Goal: Information Seeking & Learning: Find specific fact

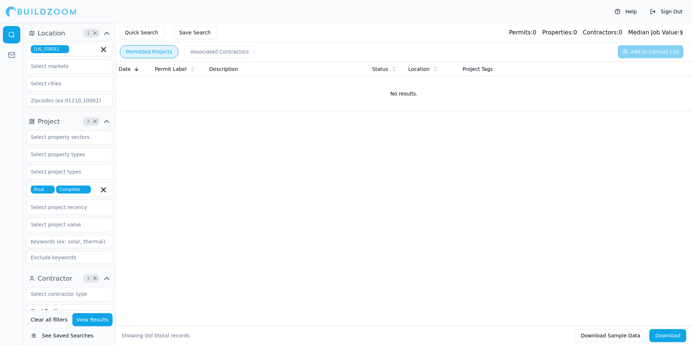
click at [61, 47] on icon "button" at bounding box center [63, 49] width 4 height 4
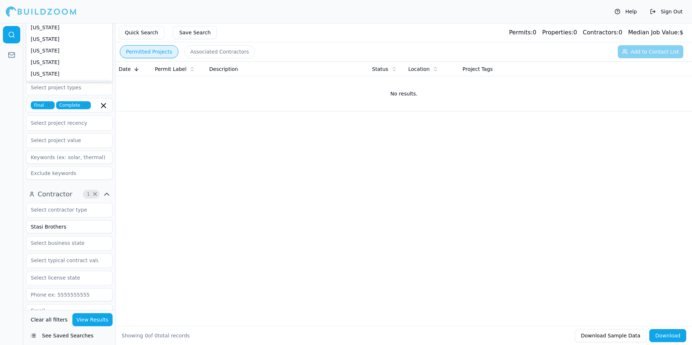
scroll to position [109, 0]
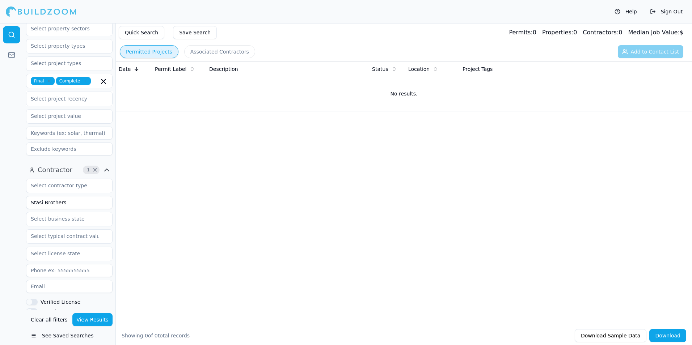
click at [48, 81] on icon "button" at bounding box center [49, 81] width 2 height 2
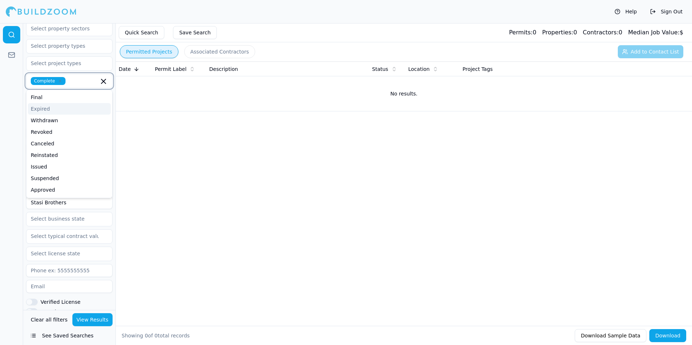
click at [60, 81] on icon "button" at bounding box center [60, 81] width 4 height 4
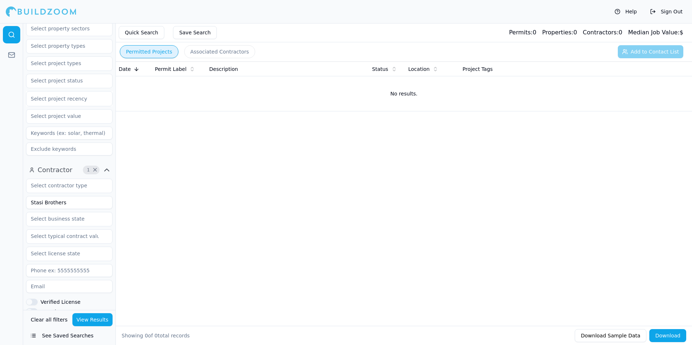
drag, startPoint x: 64, startPoint y: 205, endPoint x: 29, endPoint y: 205, distance: 34.4
click at [29, 205] on input "Stasi Brothers" at bounding box center [69, 202] width 86 height 13
type input "O"
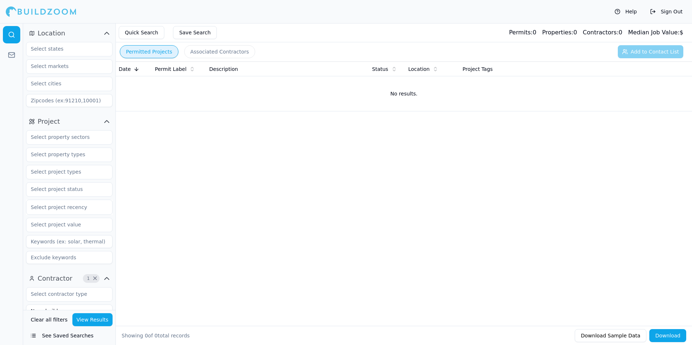
type input "Nova builders"
click at [47, 52] on input "text" at bounding box center [64, 48] width 77 height 13
click at [47, 54] on input "phi" at bounding box center [64, 48] width 77 height 13
type input "p"
type input "[GEOGRAPHIC_DATA]"
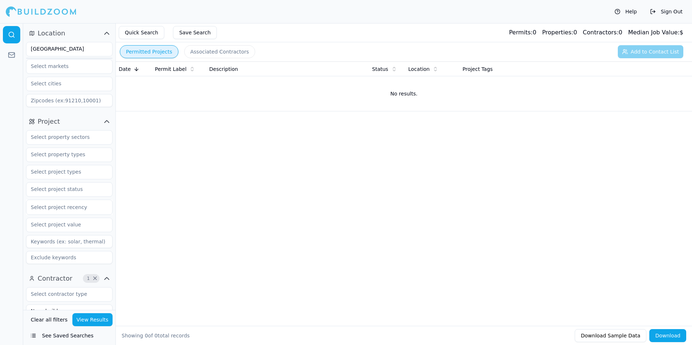
click at [173, 168] on div "Date Permit Label Description Status Location Project Tags No results." at bounding box center [404, 181] width 576 height 241
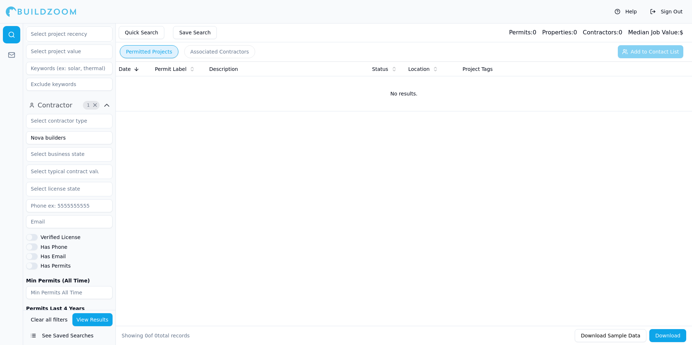
scroll to position [207, 0]
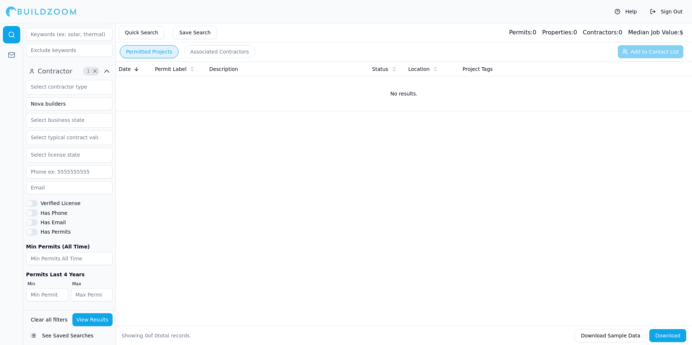
click at [94, 321] on button "View Results" at bounding box center [92, 319] width 41 height 13
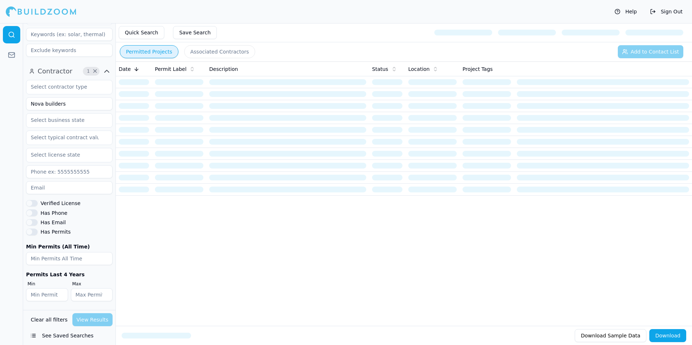
scroll to position [0, 0]
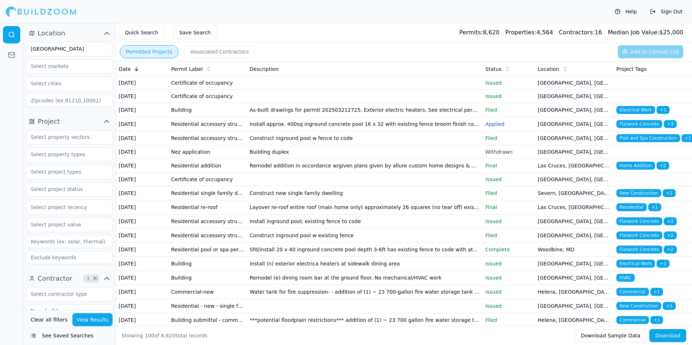
click at [70, 42] on div "[GEOGRAPHIC_DATA]" at bounding box center [69, 49] width 86 height 14
drag, startPoint x: 70, startPoint y: 46, endPoint x: 16, endPoint y: 46, distance: 54.3
click at [16, 46] on div "Location [GEOGRAPHIC_DATA] Project Select project recency Contractor 1 × Nova b…" at bounding box center [346, 184] width 692 height 322
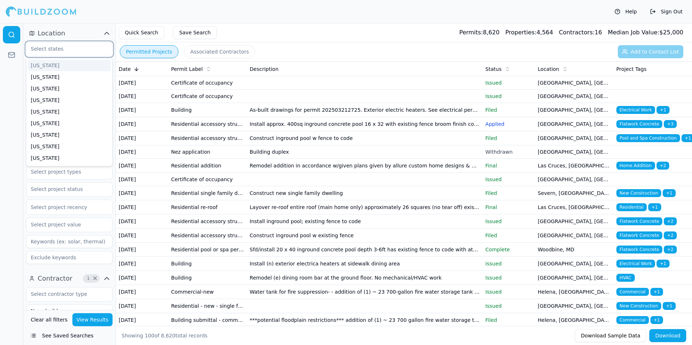
type input "p"
click at [51, 61] on div "[US_STATE]" at bounding box center [69, 66] width 83 height 12
click at [89, 326] on button "View Results" at bounding box center [92, 319] width 41 height 13
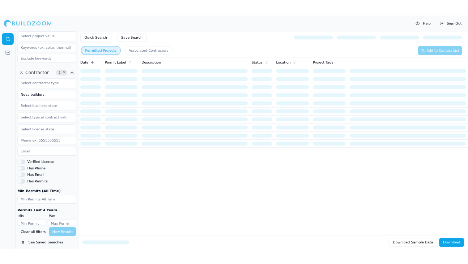
scroll to position [207, 0]
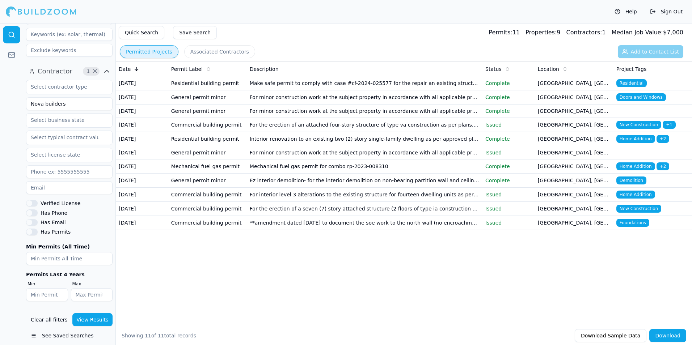
click at [335, 160] on td "For minor construction work at the subject property in accordance with all appl…" at bounding box center [364, 152] width 235 height 13
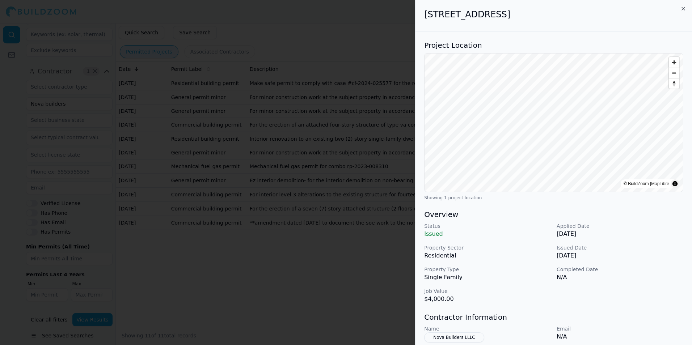
click at [290, 257] on div at bounding box center [346, 172] width 692 height 345
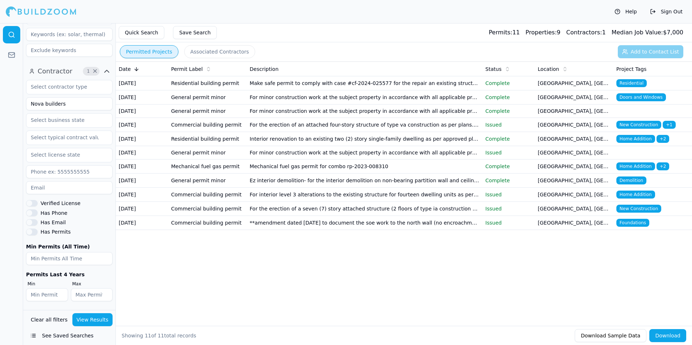
click at [274, 132] on td "For the erection of an attached four-story structure of type va construction as…" at bounding box center [364, 125] width 235 height 14
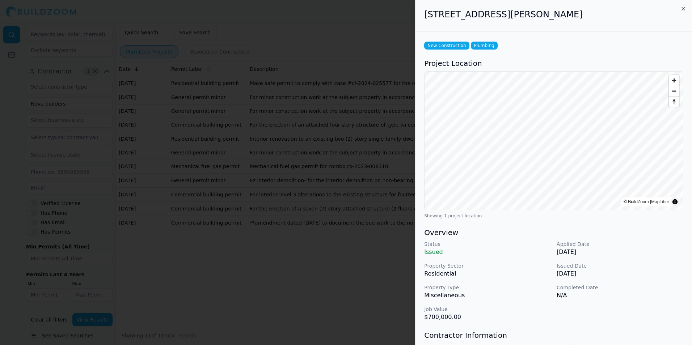
click at [279, 301] on div at bounding box center [346, 172] width 692 height 345
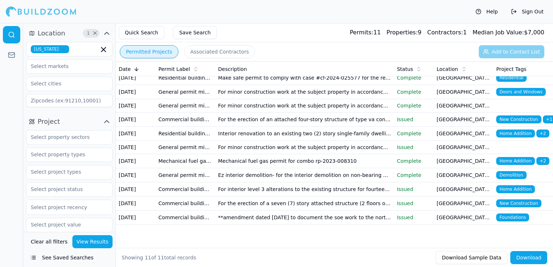
scroll to position [54, 0]
click at [291, 182] on td "For interior level 3 alterations to the existing structure for fourteen dwellin…" at bounding box center [304, 189] width 179 height 14
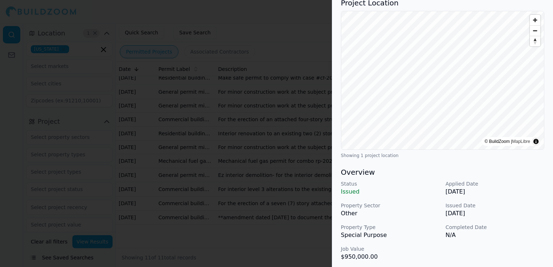
scroll to position [72, 0]
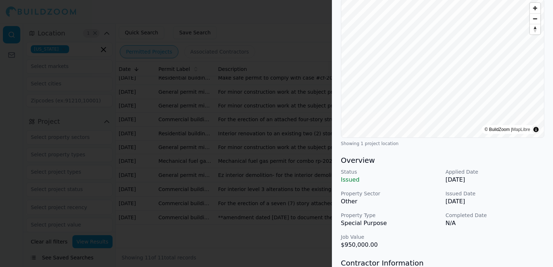
click at [261, 187] on div at bounding box center [276, 133] width 553 height 267
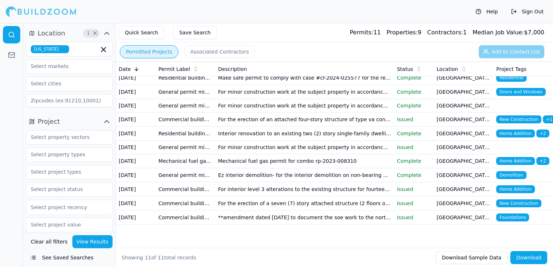
click at [204, 168] on td "General permit minor" at bounding box center [186, 175] width 60 height 14
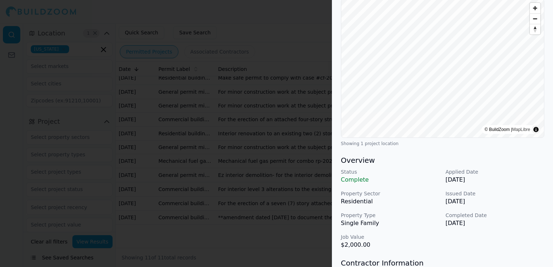
click at [195, 184] on div at bounding box center [276, 133] width 553 height 267
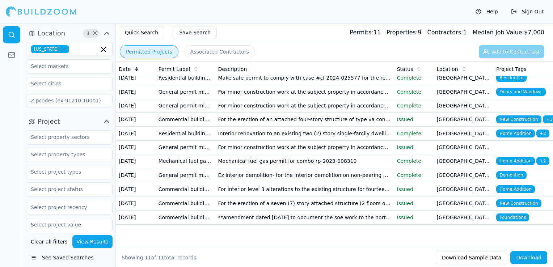
click at [190, 154] on td "Mechanical fuel gas permit" at bounding box center [186, 161] width 60 height 14
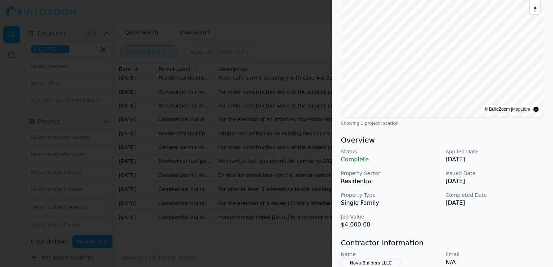
scroll to position [109, 0]
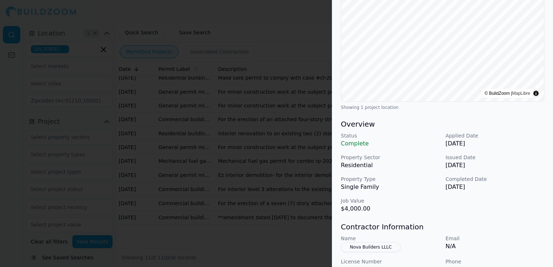
click at [206, 156] on div at bounding box center [276, 133] width 553 height 267
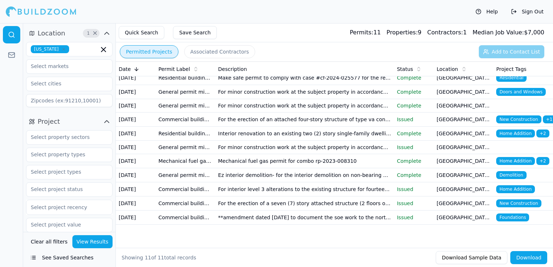
click at [194, 141] on td "General permit minor" at bounding box center [186, 147] width 60 height 13
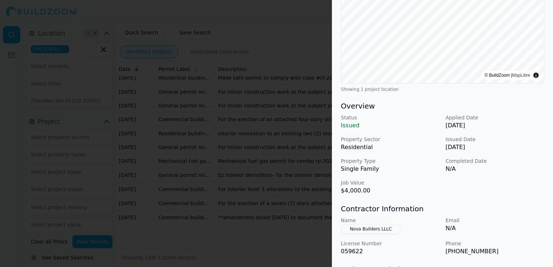
click at [225, 160] on div at bounding box center [276, 133] width 553 height 267
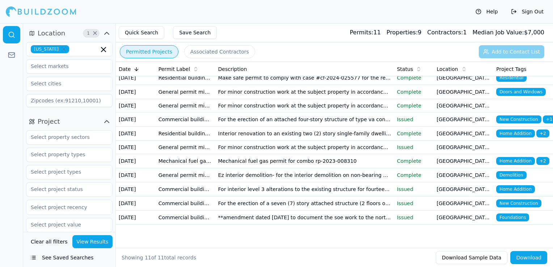
click at [191, 127] on td "Residential building permit" at bounding box center [186, 134] width 60 height 14
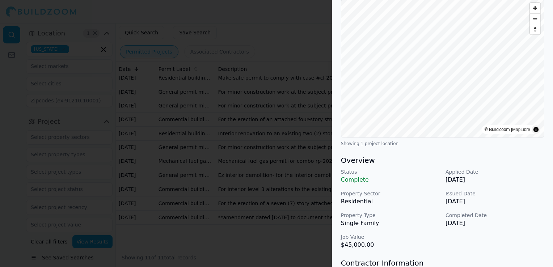
scroll to position [0, 0]
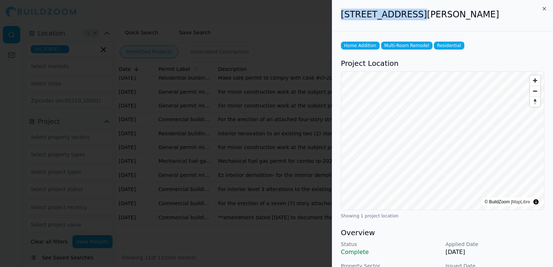
drag, startPoint x: 336, startPoint y: 15, endPoint x: 407, endPoint y: 11, distance: 70.3
click at [407, 11] on div "[STREET_ADDRESS][PERSON_NAME]" at bounding box center [442, 15] width 221 height 31
copy h2 "[STREET_ADDRESS][PERSON_NAME]"
drag, startPoint x: 412, startPoint y: 13, endPoint x: 473, endPoint y: 11, distance: 60.8
click at [473, 11] on h2 "[STREET_ADDRESS][PERSON_NAME]" at bounding box center [442, 15] width 203 height 12
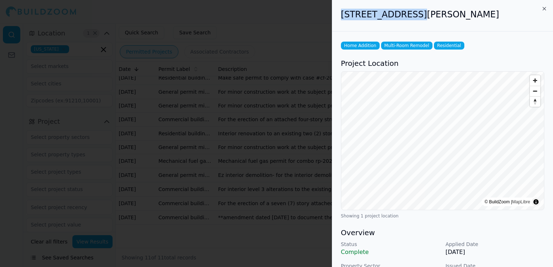
copy h2 "[GEOGRAPHIC_DATA], [GEOGRAPHIC_DATA]"
click at [242, 98] on div at bounding box center [276, 133] width 553 height 267
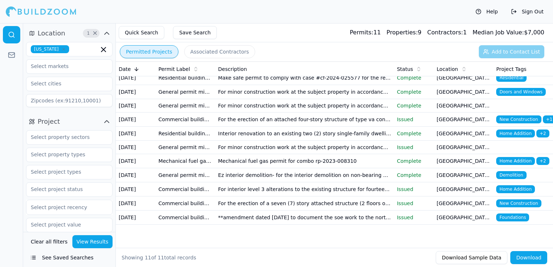
click at [238, 112] on td "For the erection of an attached four-story structure of type va construction as…" at bounding box center [304, 119] width 179 height 14
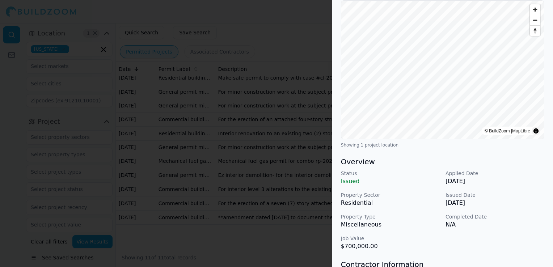
scroll to position [145, 0]
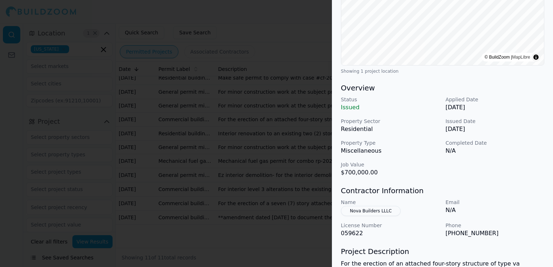
click at [385, 212] on button "Nova Builders LLLC" at bounding box center [371, 211] width 60 height 10
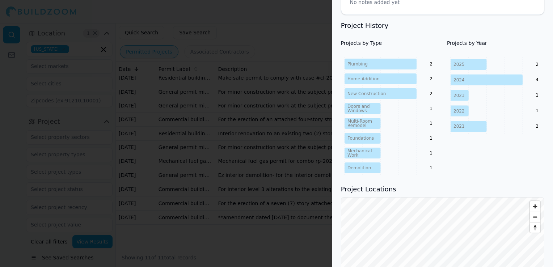
scroll to position [307, 0]
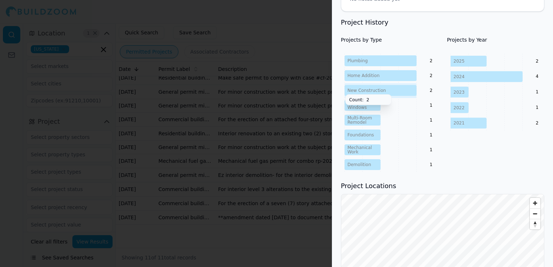
click at [395, 88] on icon at bounding box center [380, 90] width 72 height 11
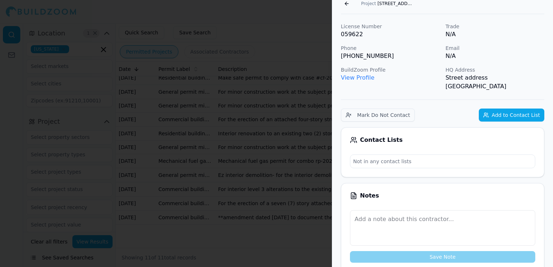
scroll to position [0, 0]
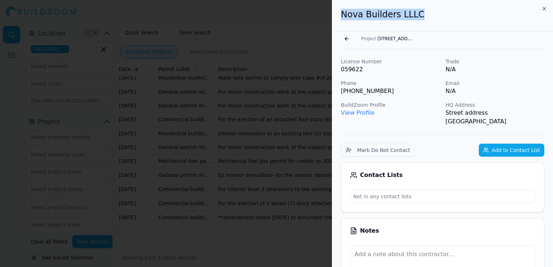
drag, startPoint x: 420, startPoint y: 13, endPoint x: 339, endPoint y: 15, distance: 80.7
click at [339, 15] on div "Nova Builders LLLC" at bounding box center [442, 15] width 221 height 31
copy h2 "Nova Builders LLLC"
